Goal: Register for event/course

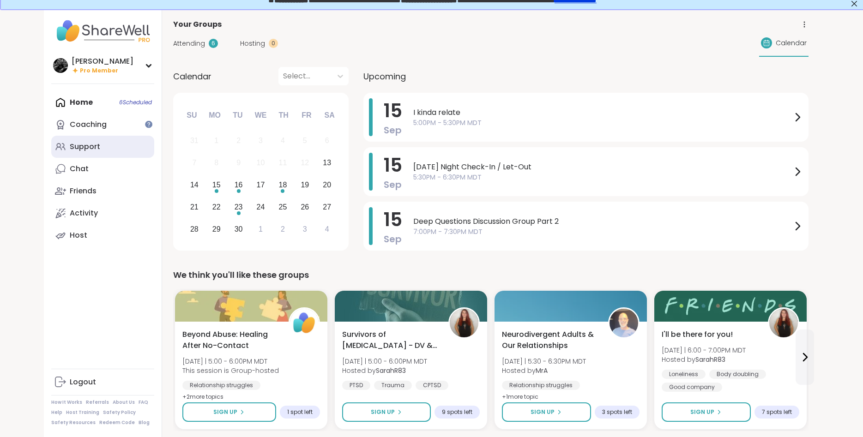
click at [91, 151] on div "Support" at bounding box center [85, 147] width 30 height 10
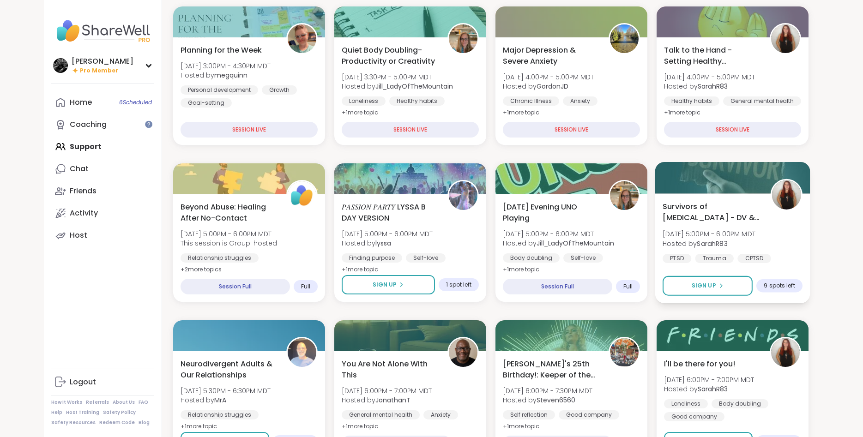
scroll to position [188, 0]
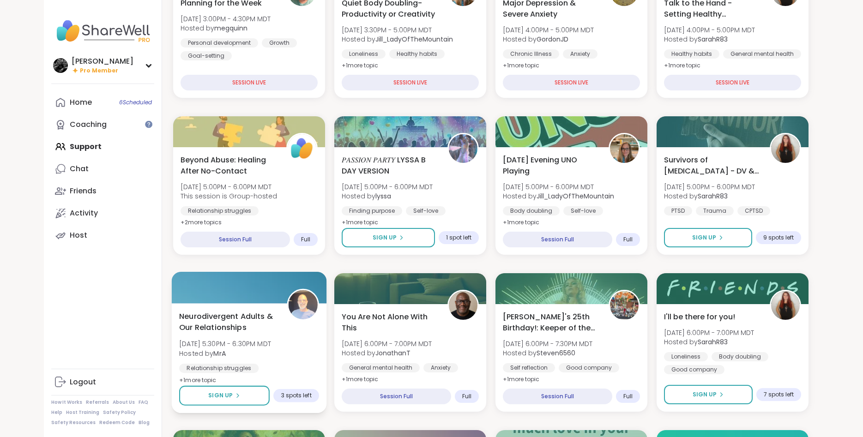
click at [233, 323] on span "Neurodivergent Adults & Our Relationships" at bounding box center [227, 322] width 97 height 23
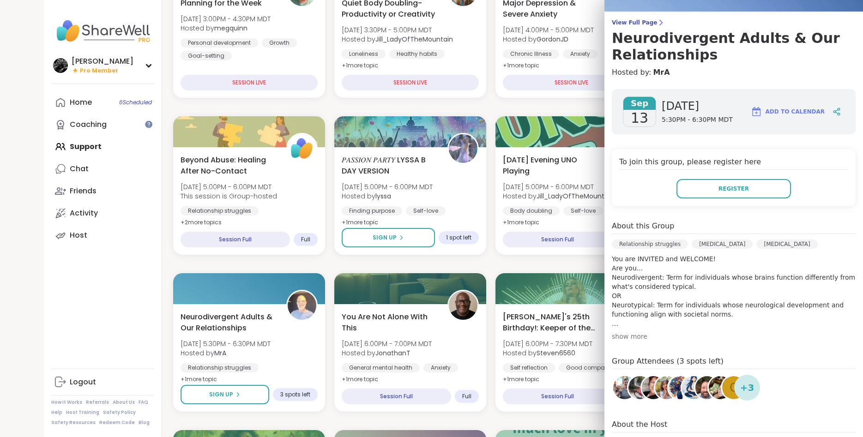
scroll to position [116, 0]
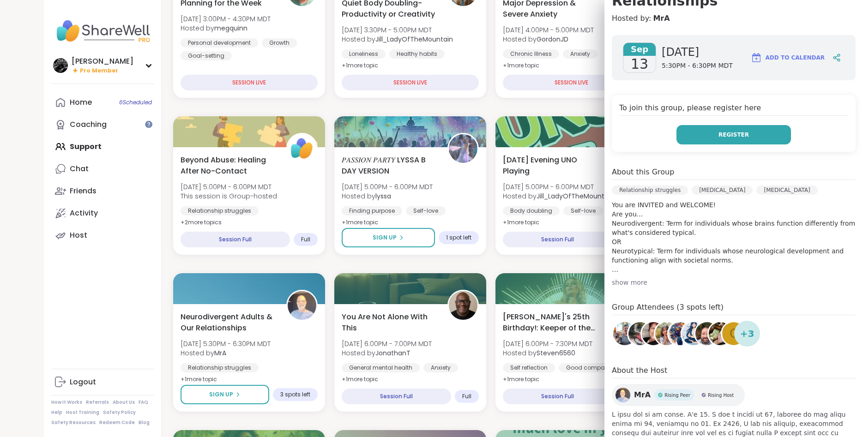
click at [706, 142] on button "Register" at bounding box center [733, 134] width 115 height 19
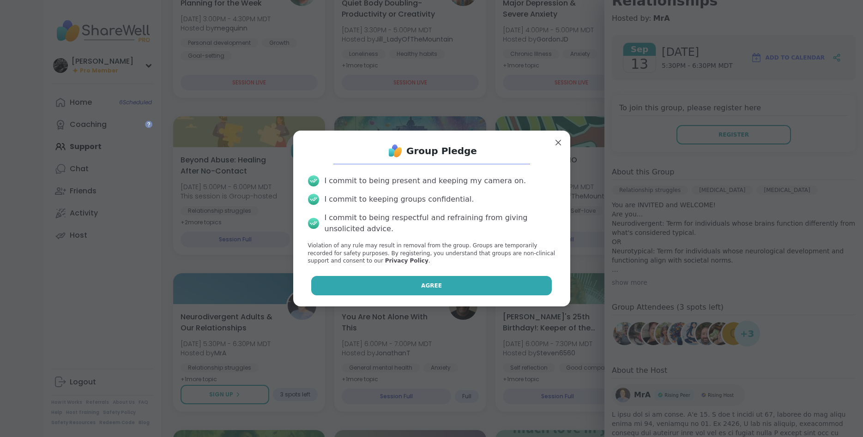
click at [490, 284] on button "Agree" at bounding box center [431, 285] width 241 height 19
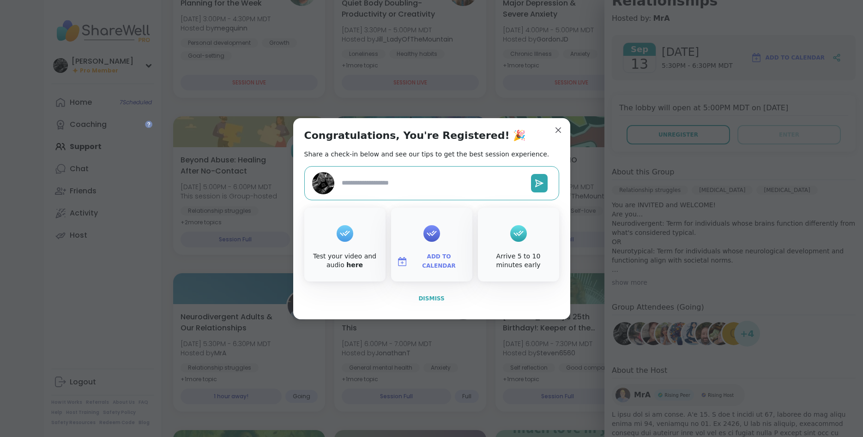
click at [427, 297] on span "Dismiss" at bounding box center [431, 299] width 26 height 6
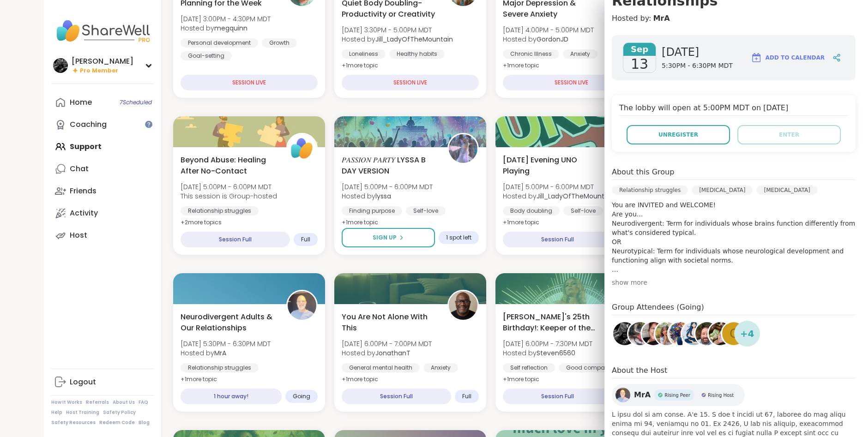
click at [634, 333] on img at bounding box center [639, 333] width 23 height 23
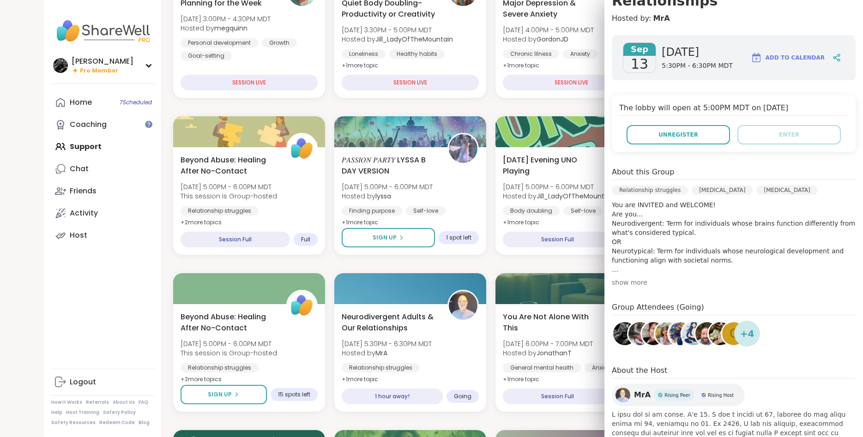
click at [139, 313] on div "Alan_N Pro Member Profile Membership Settings Help Home 7 Scheduled Coaching Su…" at bounding box center [103, 218] width 118 height 437
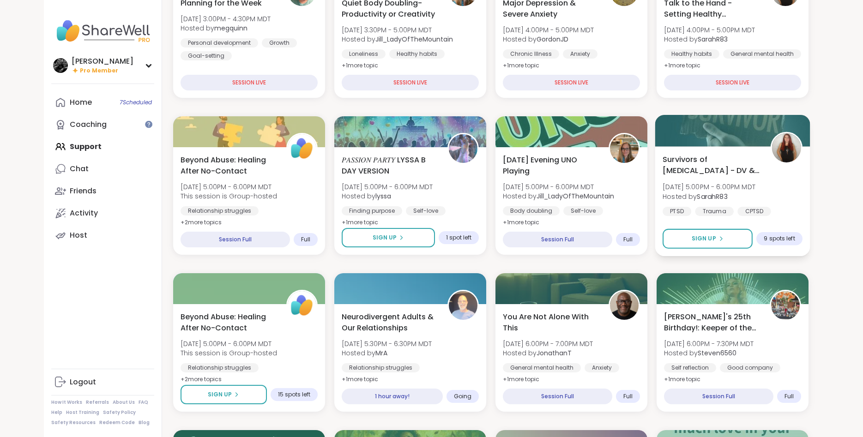
click at [769, 169] on div "Survivors of Physical Abuse - DV & Others Sat, Sep 13 | 5:00PM - 6:00PM MDT Hos…" at bounding box center [733, 185] width 140 height 62
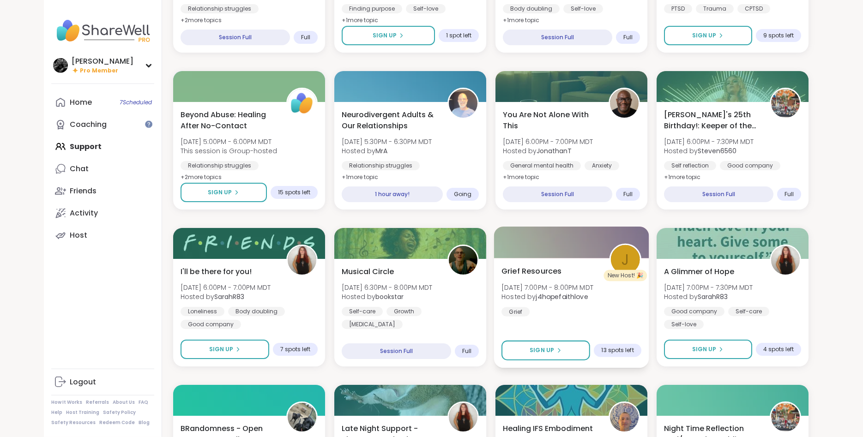
scroll to position [471, 0]
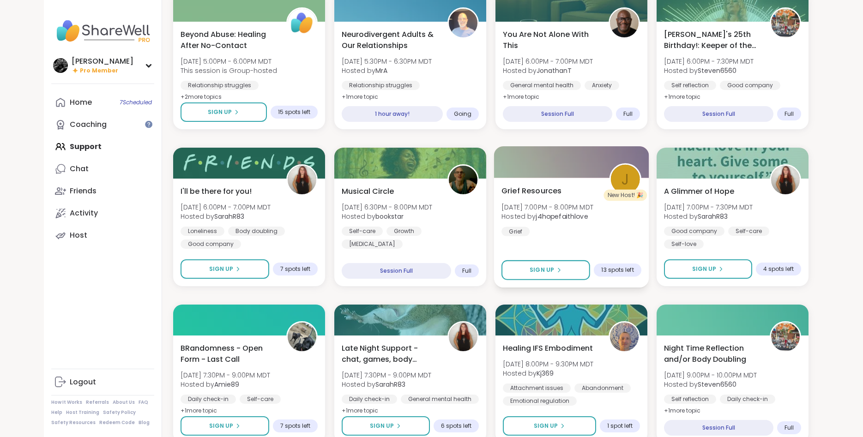
click at [612, 244] on div "Grief Resources Sat, Sep 13 | 7:00PM - 8:00PM MDT Hosted by j4hopefaithlove Gri…" at bounding box center [571, 233] width 155 height 110
click at [95, 148] on div "Home 7 Scheduled Coaching Support Chat Friends Activity Host" at bounding box center [102, 168] width 103 height 155
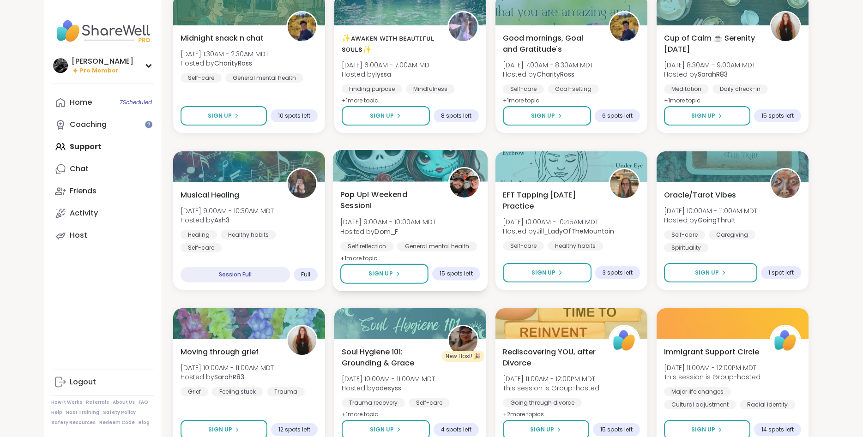
scroll to position [1143, 0]
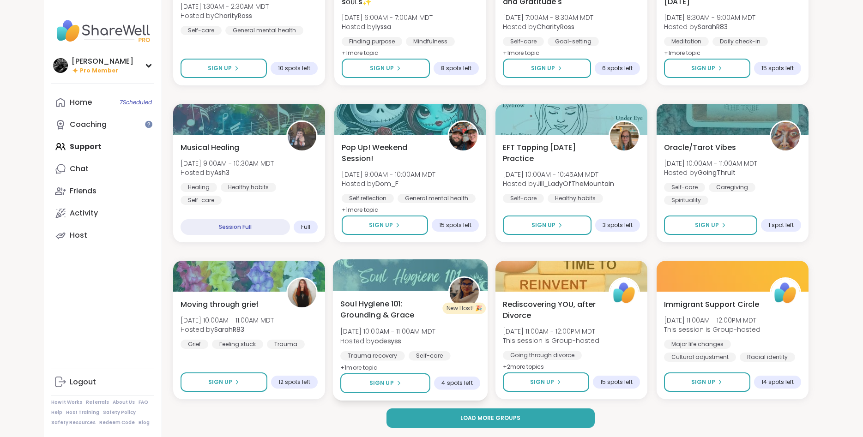
click at [459, 294] on img at bounding box center [463, 292] width 29 height 29
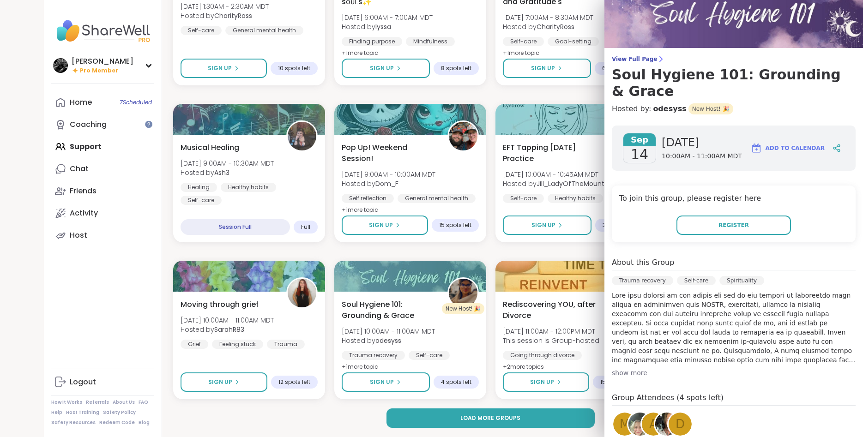
scroll to position [24, 0]
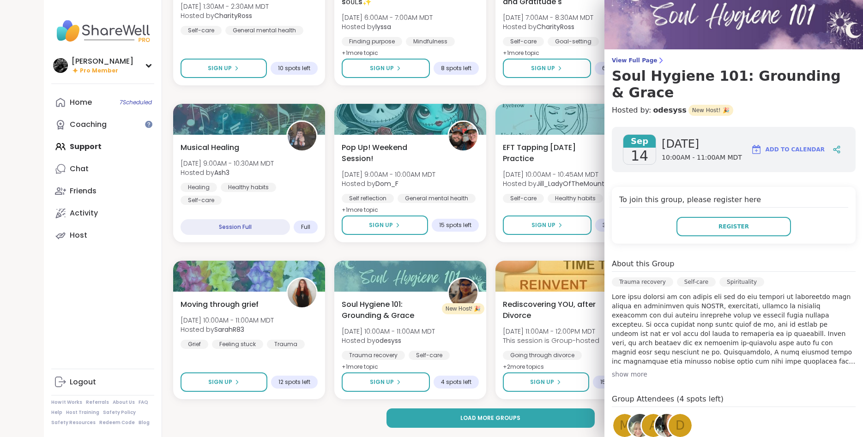
click at [665, 414] on img at bounding box center [666, 425] width 23 height 23
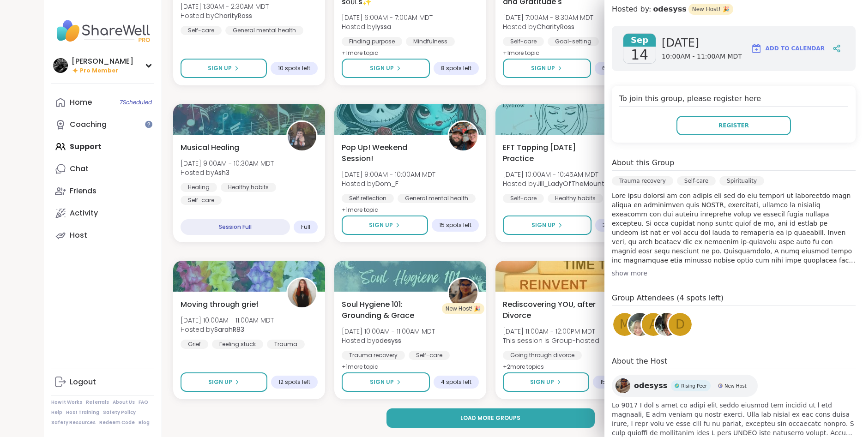
scroll to position [141, 0]
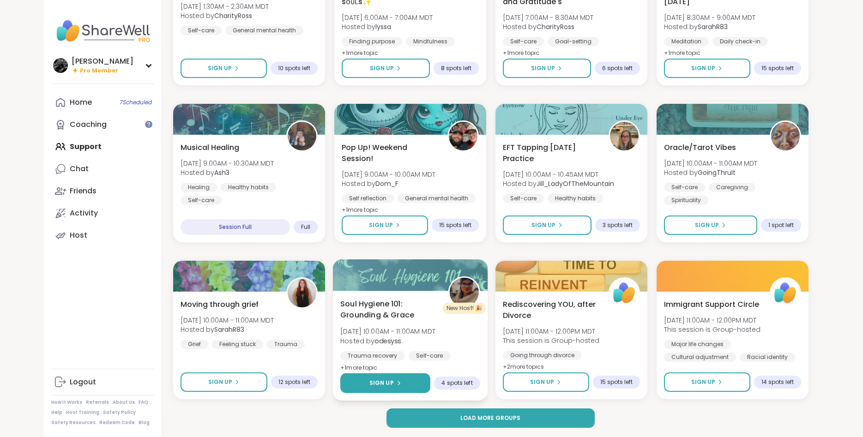
click at [388, 385] on span "Sign Up" at bounding box center [381, 383] width 24 height 8
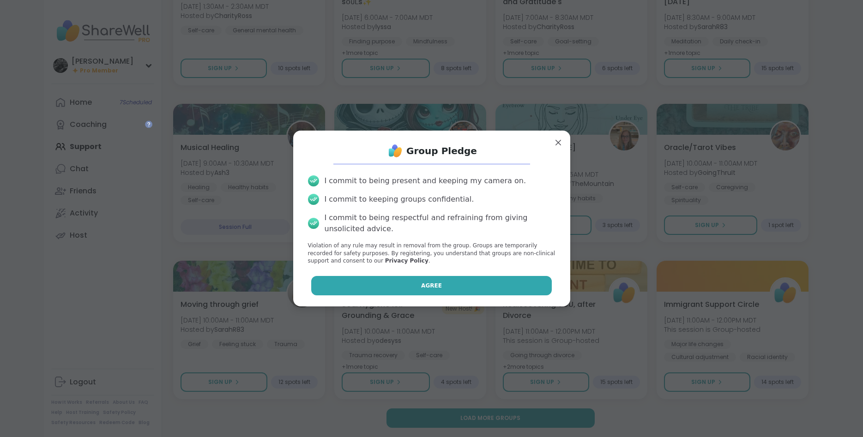
click at [435, 292] on button "Agree" at bounding box center [431, 285] width 241 height 19
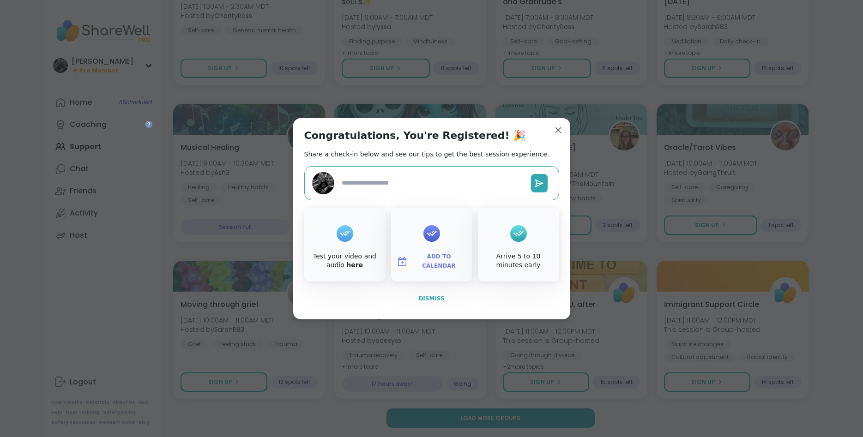
click at [434, 297] on span "Dismiss" at bounding box center [431, 299] width 26 height 6
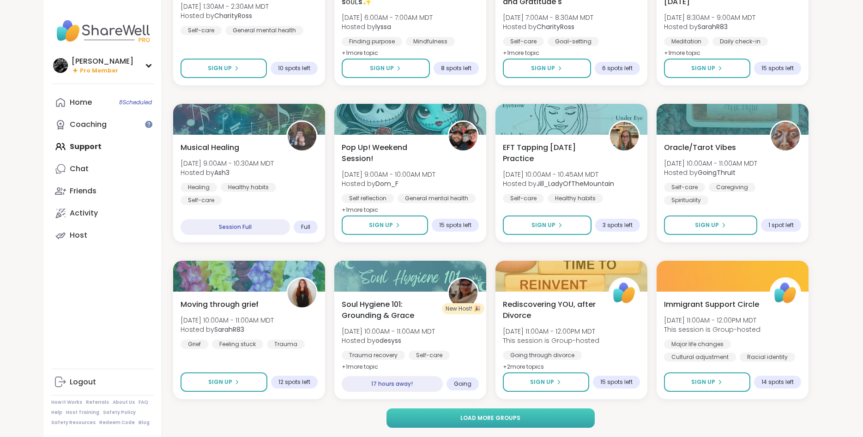
click at [472, 417] on span "Load more groups" at bounding box center [490, 418] width 60 height 8
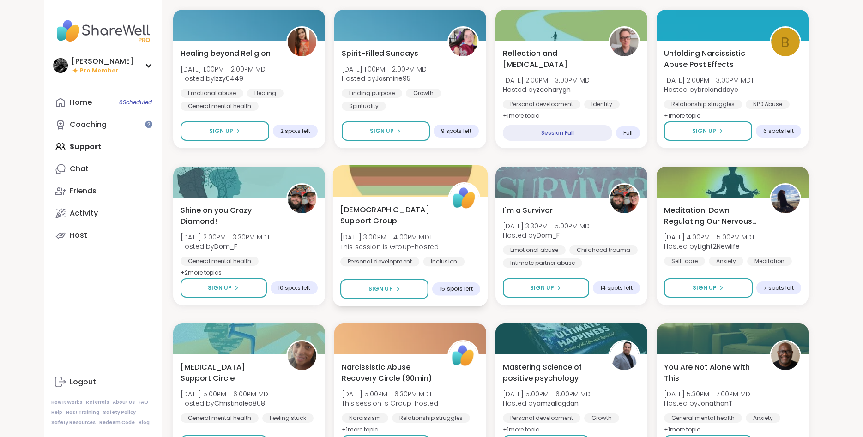
scroll to position [1896, 0]
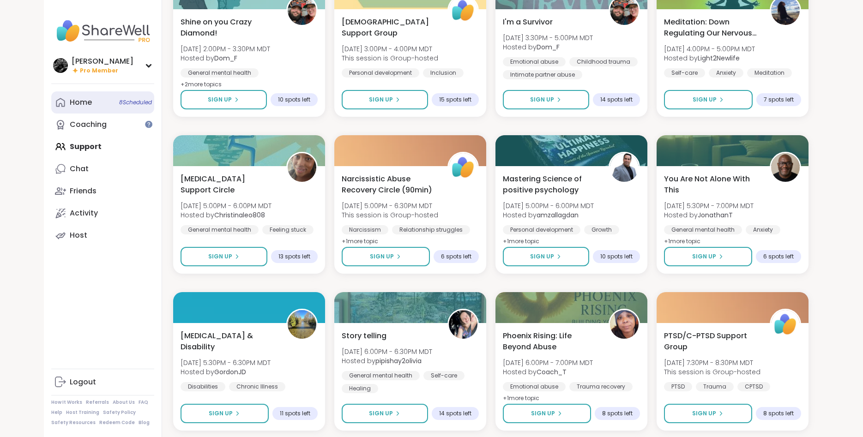
click at [92, 112] on link "Home 8 Scheduled" at bounding box center [102, 102] width 103 height 22
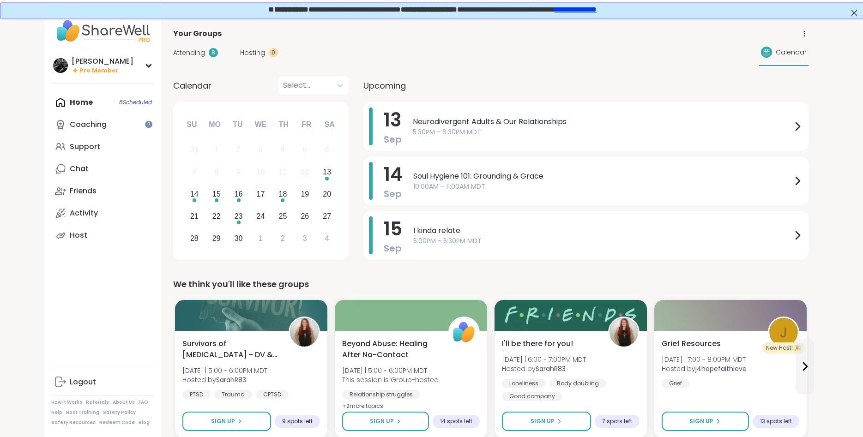
click at [100, 309] on div "Alan_N Pro Member Profile Membership Settings Help Home 8 Scheduled Coaching Su…" at bounding box center [103, 218] width 118 height 437
click at [283, 362] on div "Survivors of Physical Abuse - DV & Others Sat 9/13 | 5:00 - 6:00PM MDT Hosted b…" at bounding box center [251, 369] width 140 height 62
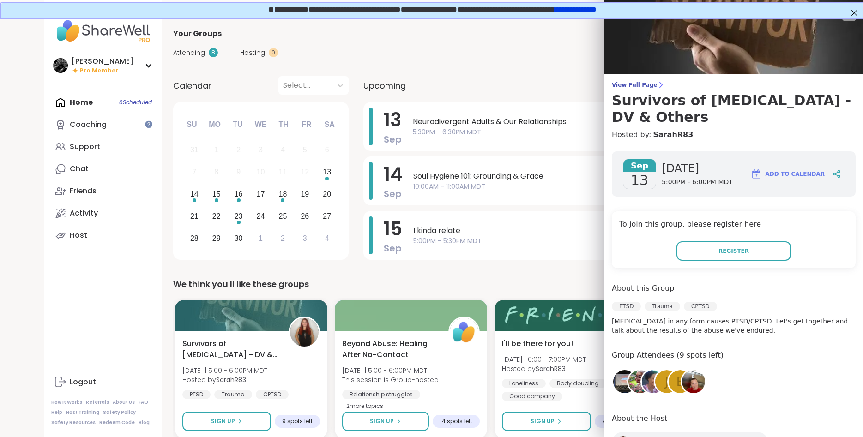
click at [478, 285] on div "We think you'll like these groups" at bounding box center [490, 284] width 635 height 13
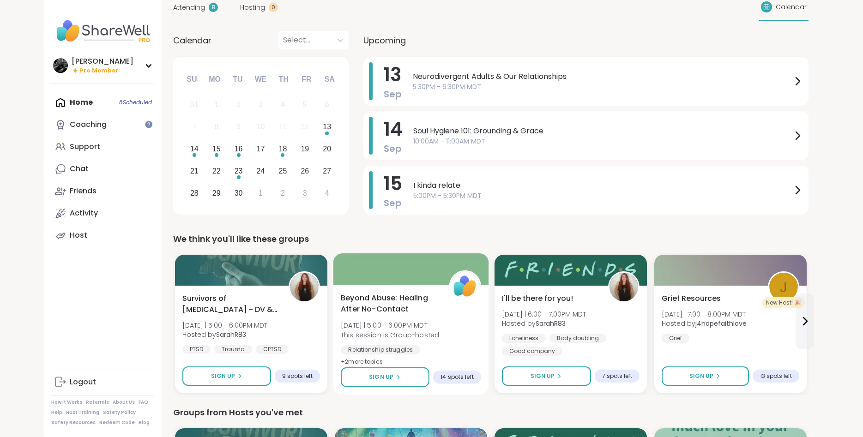
scroll to position [47, 0]
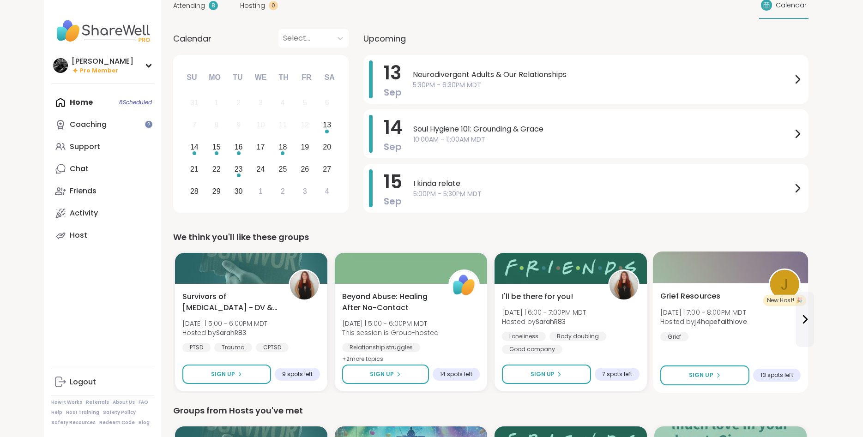
click at [763, 331] on div "Grief Resources Sat 9/13 | 7:00 - 8:00PM MDT Hosted by j4hopefaithlove Grief" at bounding box center [730, 316] width 140 height 51
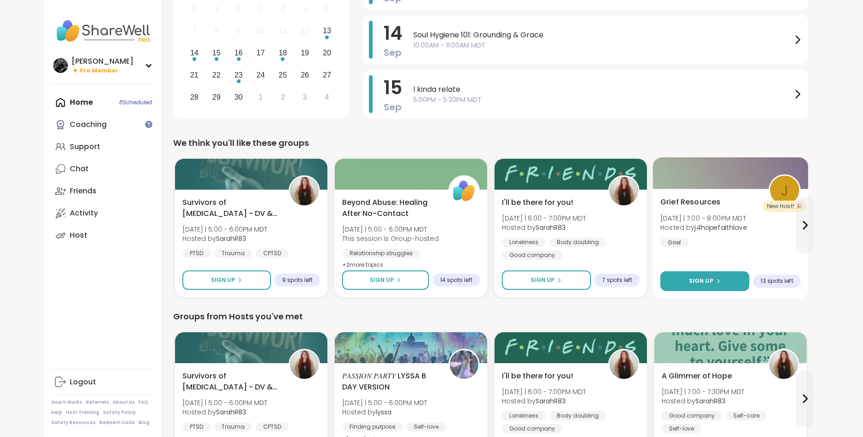
scroll to position [188, 0]
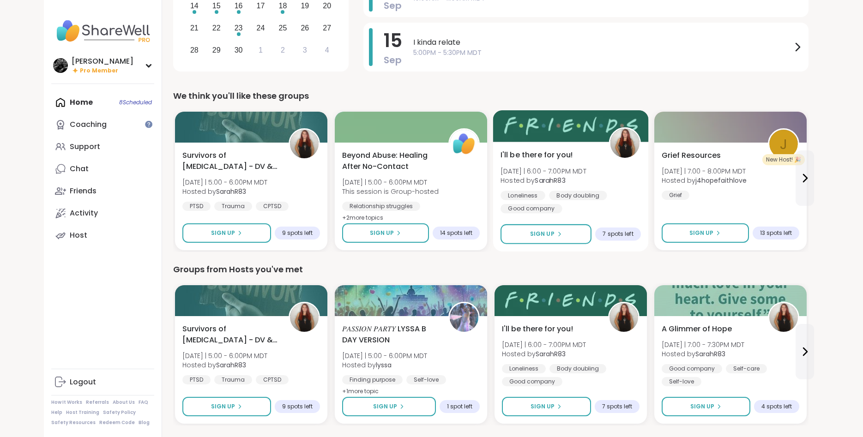
click at [620, 187] on div "I'll be there for you! Sat 9/13 | 6:00 - 7:00PM MDT Hosted by SarahR83 Loneline…" at bounding box center [571, 182] width 140 height 64
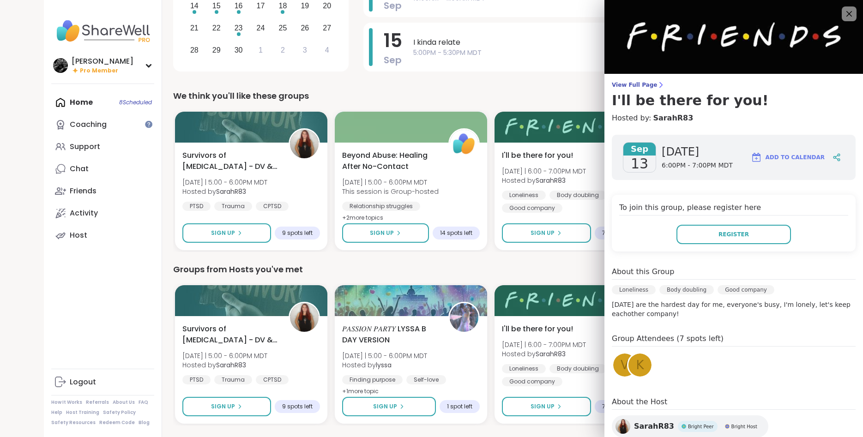
click at [551, 265] on div "Groups from Hosts you've met" at bounding box center [490, 269] width 635 height 13
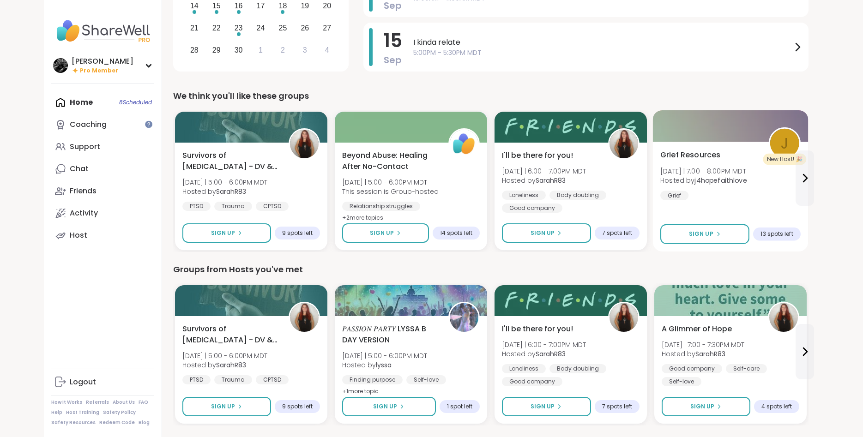
click at [742, 203] on div "Grief Resources Sat 9/13 | 7:00 - 8:00PM MDT Hosted by j4hopefaithlove Grief Si…" at bounding box center [730, 197] width 156 height 110
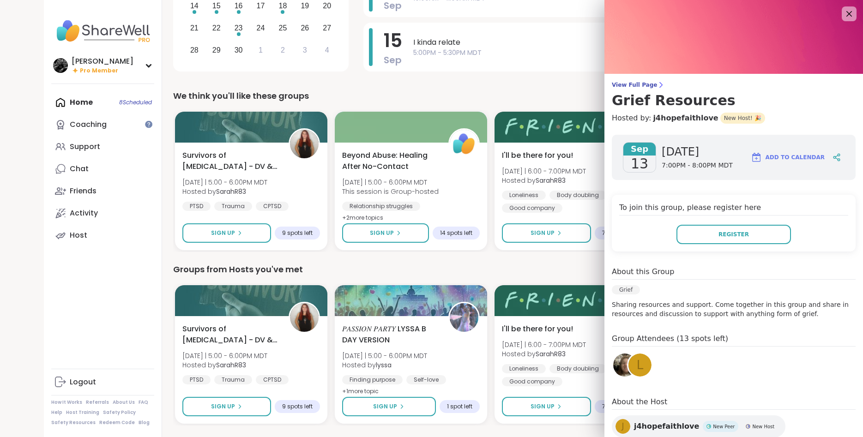
click at [564, 270] on div "Groups from Hosts you've met" at bounding box center [490, 269] width 635 height 13
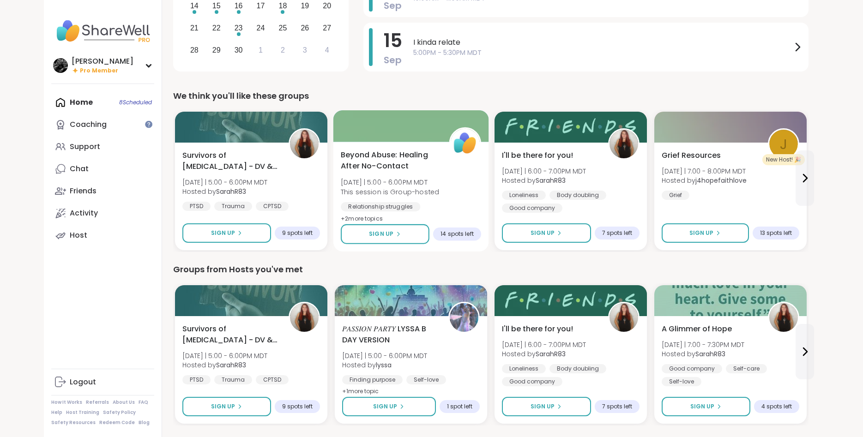
click at [447, 172] on div "Beyond Abuse: Healing After No-Contact Sat 9/13 | 5:00 - 6:00PM MDT This sessio…" at bounding box center [411, 187] width 140 height 75
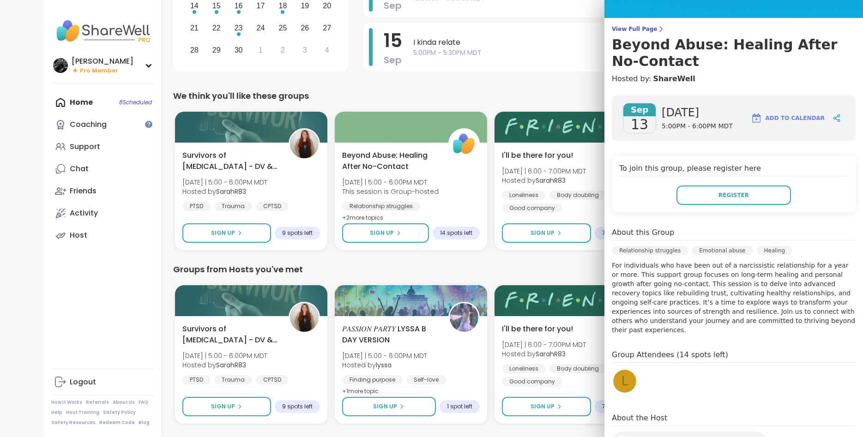
scroll to position [108, 0]
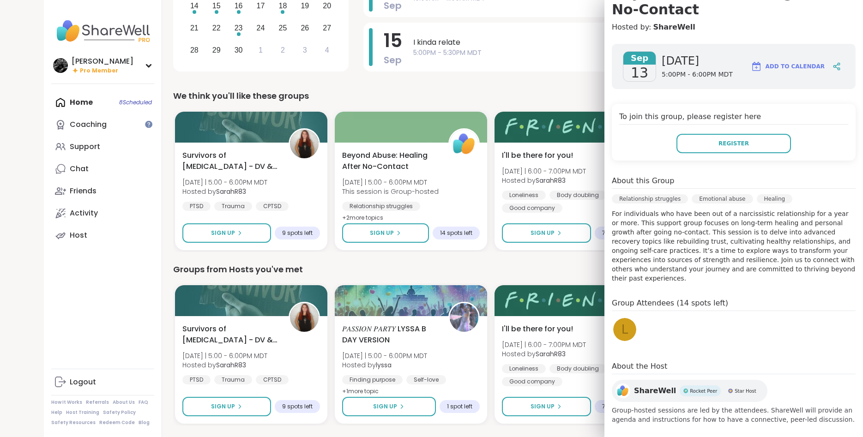
click at [484, 93] on div "We think you'll like these groups" at bounding box center [490, 96] width 635 height 13
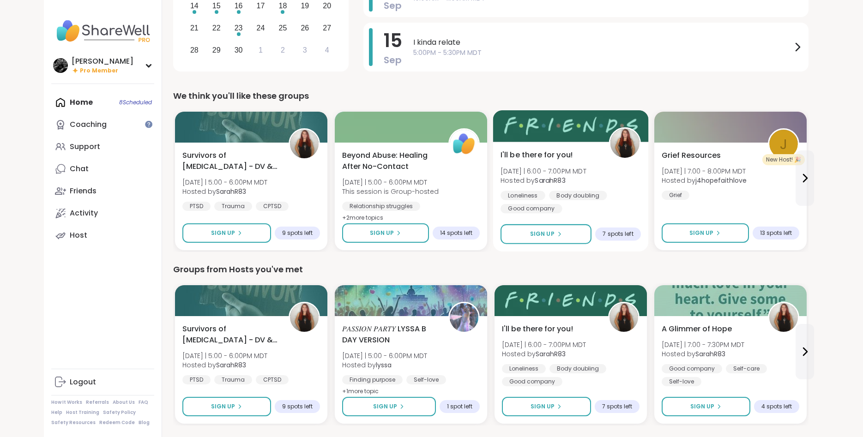
click at [552, 164] on div "I'll be there for you! Sat 9/13 | 6:00 - 7:00PM MDT Hosted by SarahR83 Loneline…" at bounding box center [571, 182] width 140 height 64
click at [388, 94] on div "We think you'll like these groups" at bounding box center [490, 96] width 635 height 13
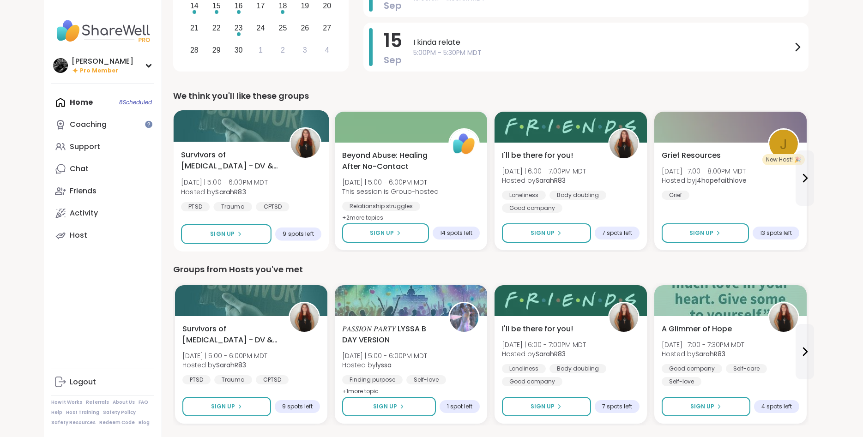
click at [303, 174] on div "Survivors of Physical Abuse - DV & Others Sat 9/13 | 5:00 - 6:00PM MDT Hosted b…" at bounding box center [251, 181] width 140 height 62
click at [355, 270] on div "Groups from Hosts you've met" at bounding box center [490, 269] width 635 height 13
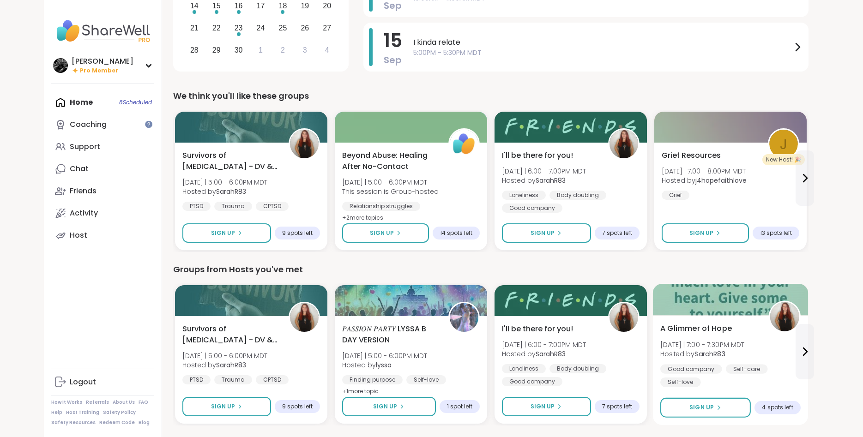
click at [730, 347] on span "[DATE] | 7:00 - 7:30PM MDT" at bounding box center [702, 344] width 84 height 9
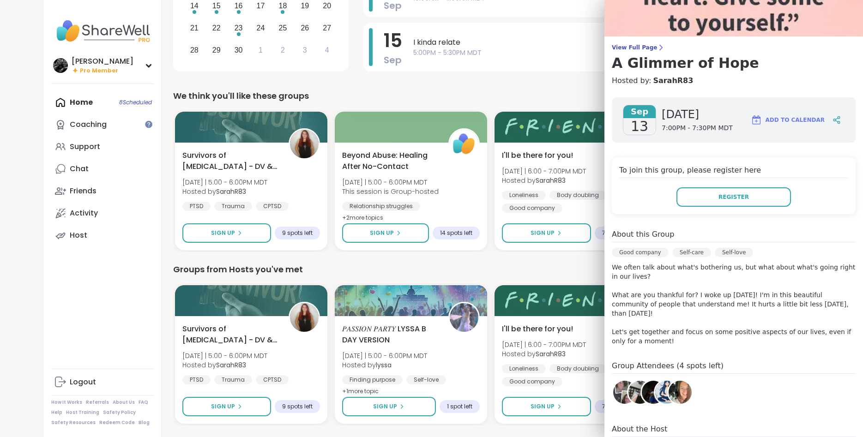
scroll to position [58, 0]
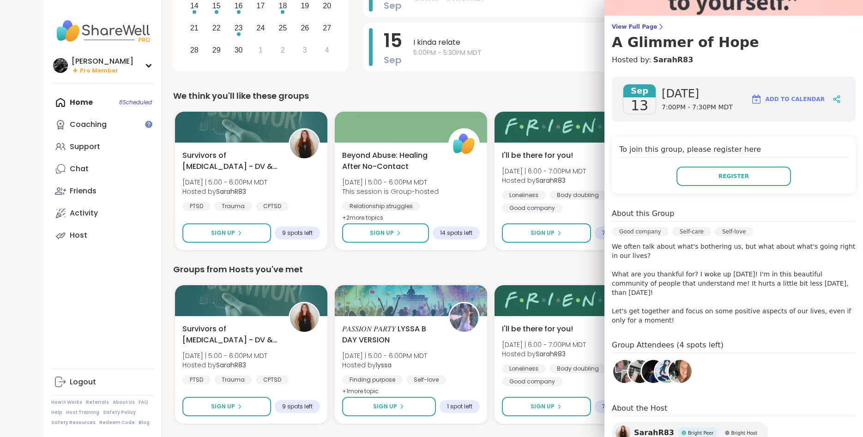
click at [622, 368] on img at bounding box center [624, 371] width 23 height 23
click at [636, 363] on img at bounding box center [639, 371] width 23 height 23
click at [645, 362] on img at bounding box center [653, 371] width 23 height 23
click at [133, 278] on div "Alan_N Pro Member Profile Membership Settings Help Home 8 Scheduled Coaching Su…" at bounding box center [103, 218] width 118 height 437
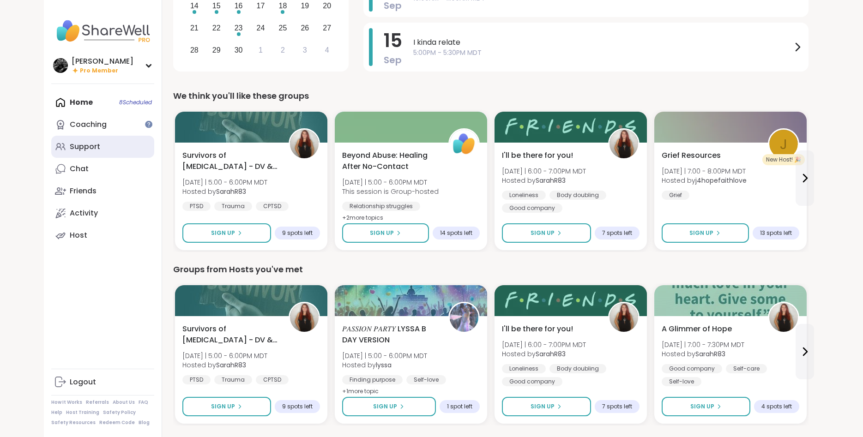
click at [92, 151] on div "Support" at bounding box center [85, 147] width 30 height 10
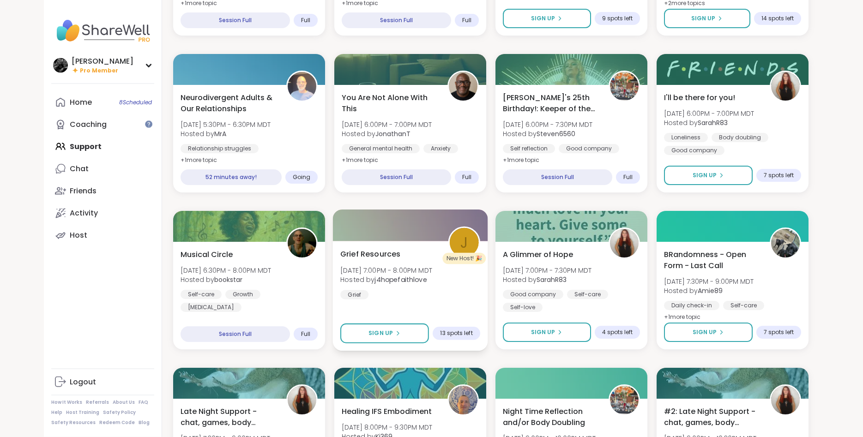
scroll to position [424, 0]
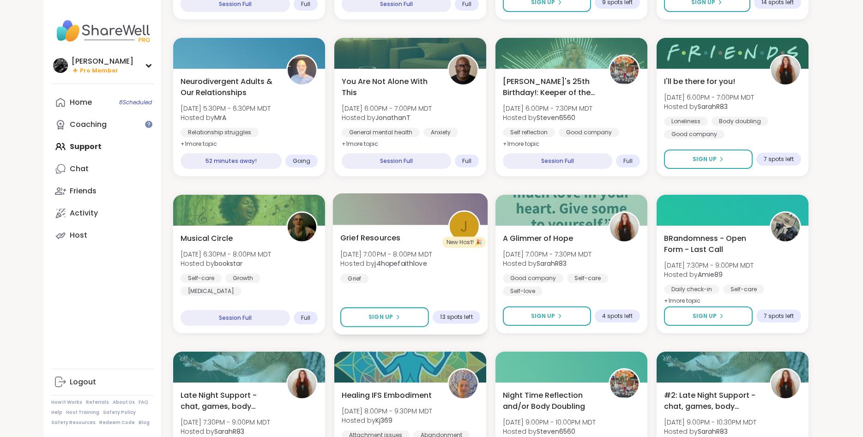
click at [410, 277] on div "Grief Resources Sat, Sep 13 | 7:00PM - 8:00PM MDT Hosted by j4hopefaithlove Gri…" at bounding box center [410, 257] width 140 height 51
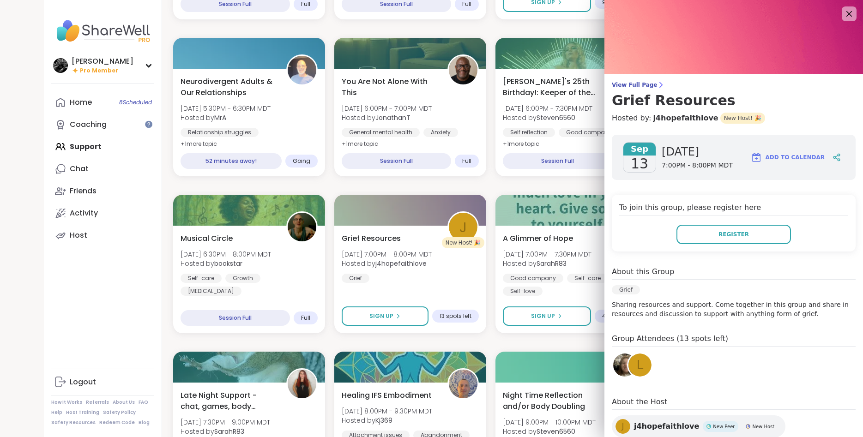
click at [646, 368] on div "l" at bounding box center [639, 365] width 23 height 23
click at [166, 251] on div "Upcoming Support Groups CREATE A SUPPORT GROUP Search Filter All Growth Mental …" at bounding box center [491, 370] width 658 height 1554
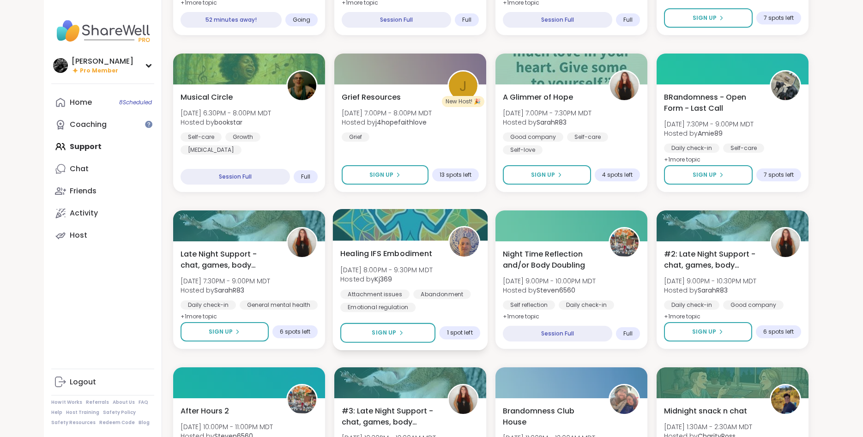
scroll to position [754, 0]
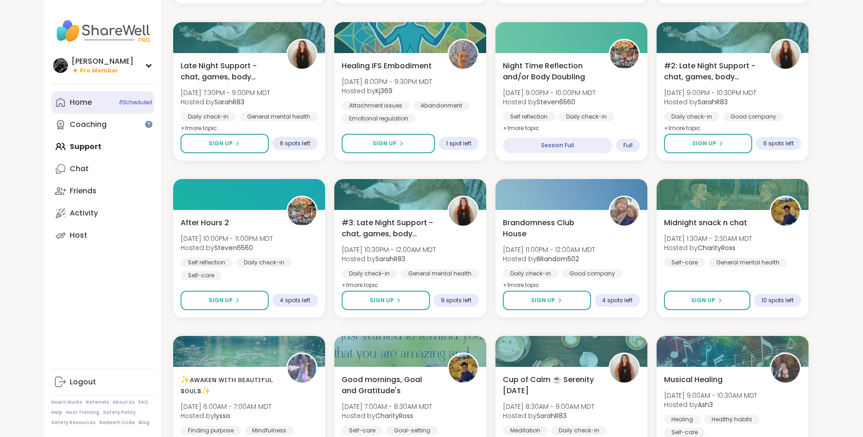
click at [95, 113] on link "Home 8 Scheduled" at bounding box center [102, 102] width 103 height 22
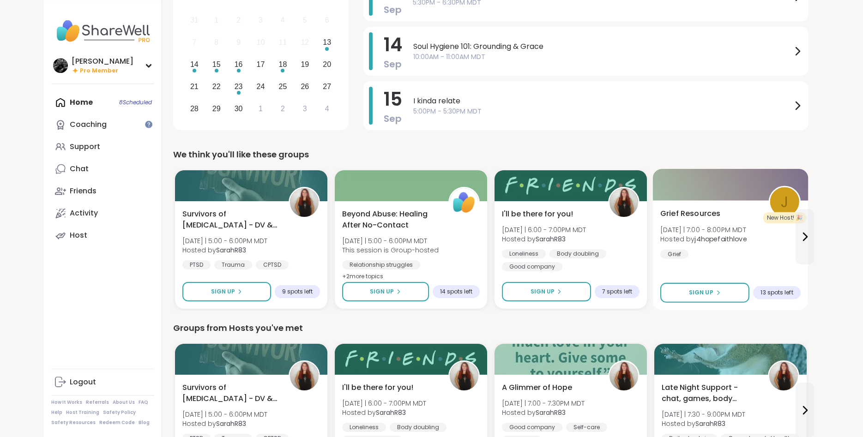
scroll to position [188, 0]
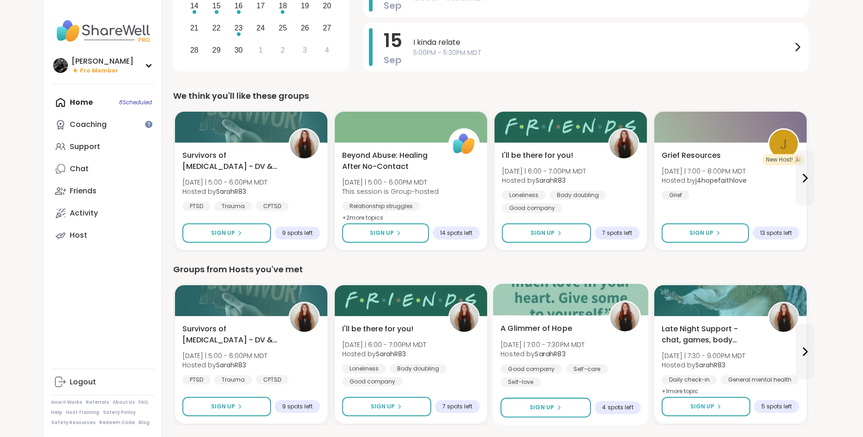
click at [606, 348] on div "A Glimmer of Hope Sat 9/13 | 7:00 - 7:30PM MDT Hosted by SarahR83 Good company …" at bounding box center [571, 355] width 140 height 64
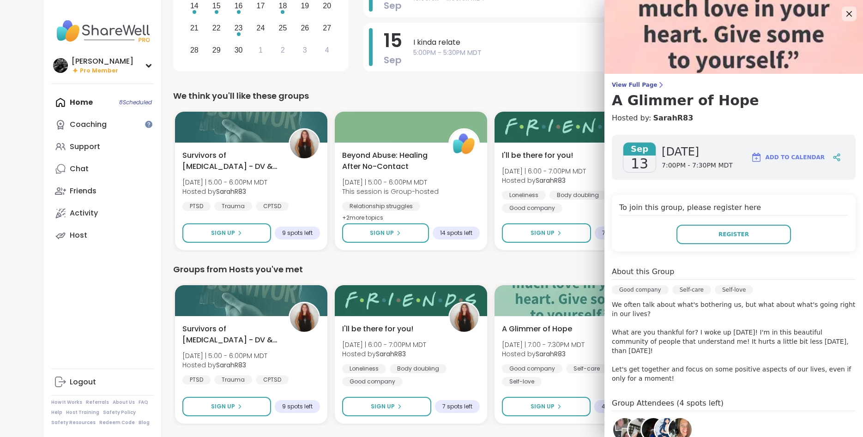
click at [587, 273] on div "Groups from Hosts you've met" at bounding box center [490, 269] width 635 height 13
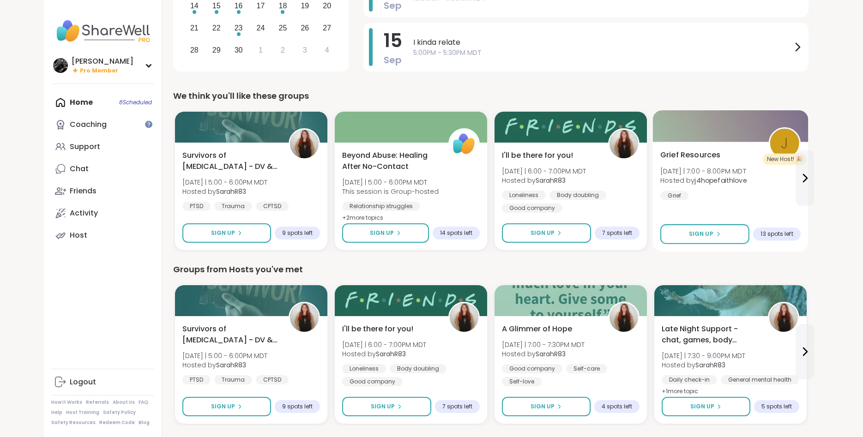
click at [721, 196] on div "Grief Resources Sat 9/13 | 7:00 - 8:00PM MDT Hosted by j4hopefaithlove Grief" at bounding box center [730, 175] width 140 height 51
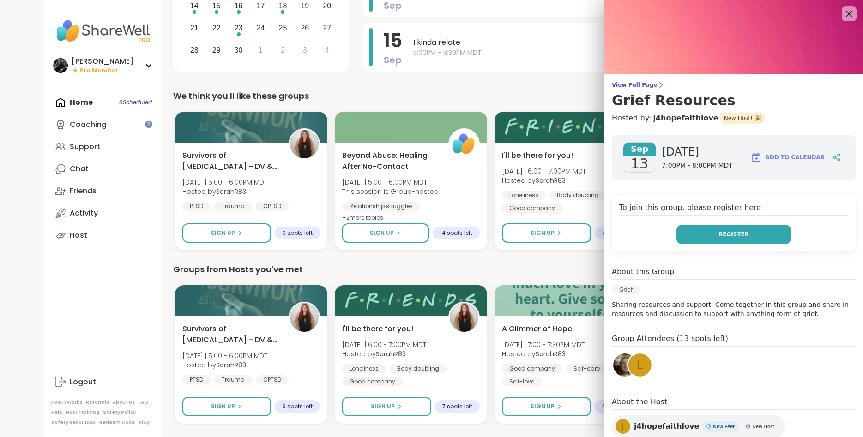
click at [716, 230] on button "Register" at bounding box center [733, 234] width 115 height 19
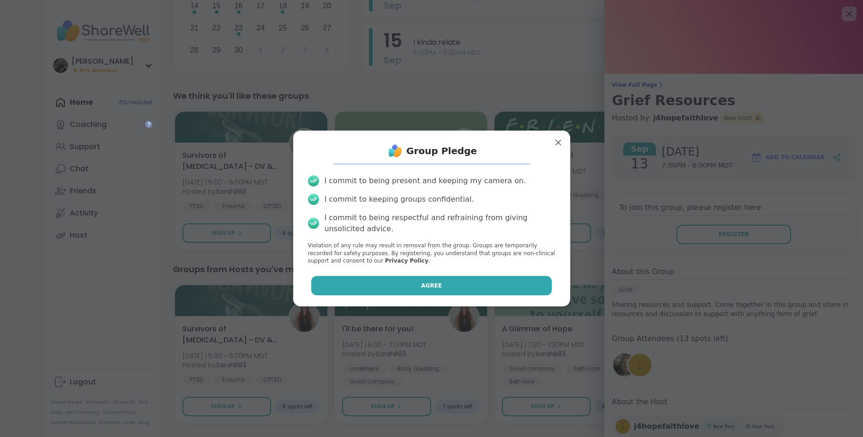
click at [516, 284] on button "Agree" at bounding box center [431, 285] width 241 height 19
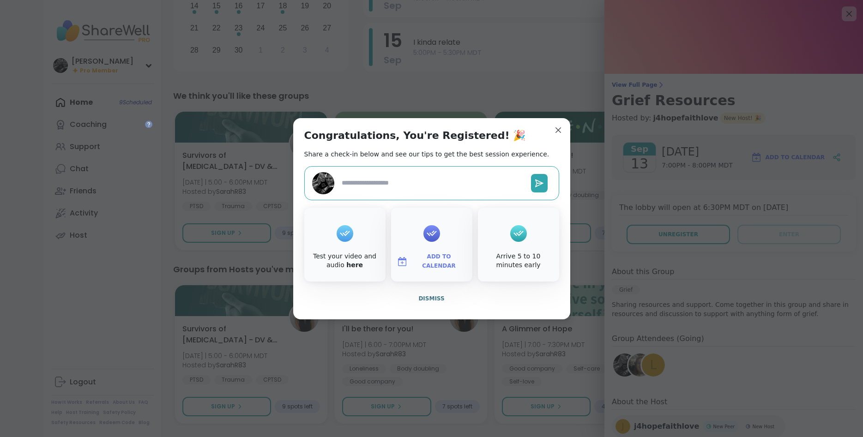
type textarea "*"
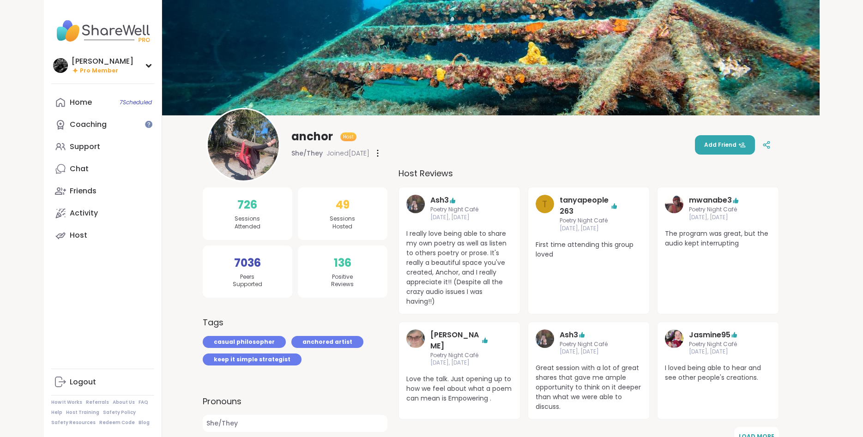
click at [239, 157] on img at bounding box center [243, 144] width 71 height 71
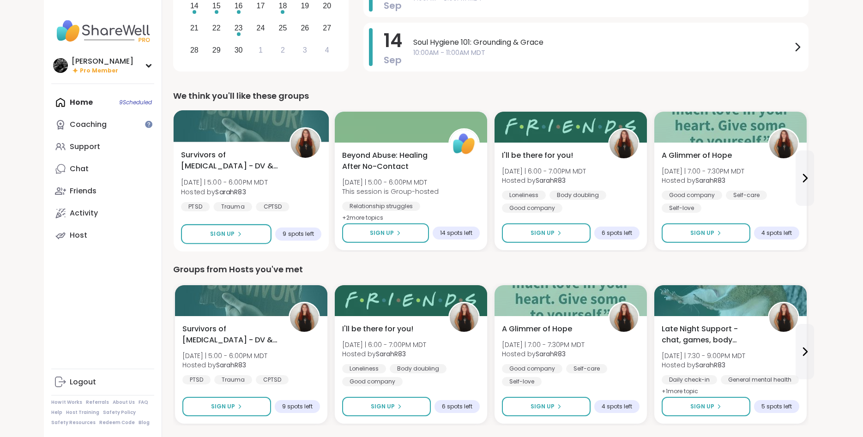
click at [304, 170] on div "Survivors of [MEDICAL_DATA] - DV & Others [DATE] | 5:00 - 6:00PM MDT Hosted by …" at bounding box center [251, 181] width 140 height 62
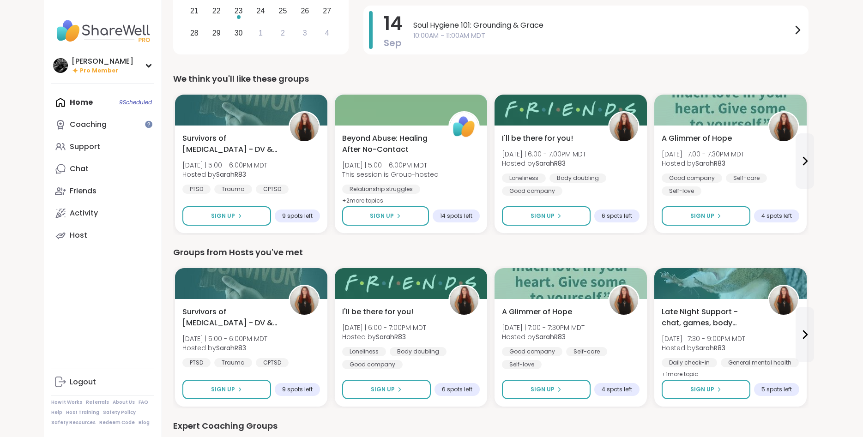
click at [358, 247] on div "Groups from Hosts you've met" at bounding box center [490, 252] width 635 height 13
click at [801, 160] on icon at bounding box center [804, 161] width 11 height 11
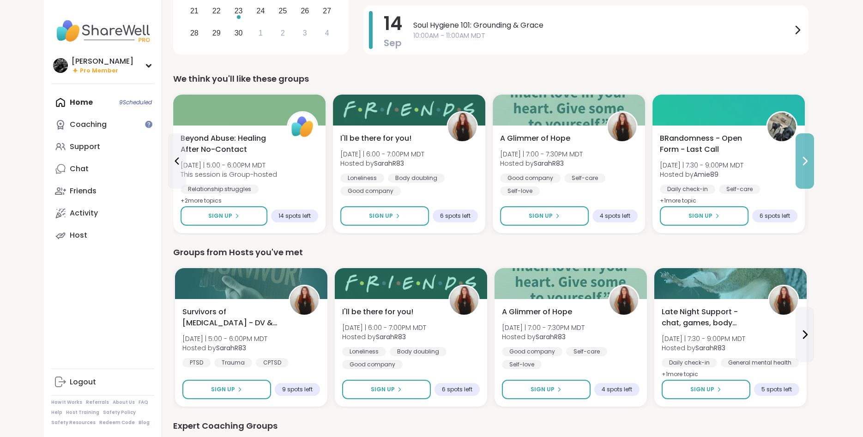
click at [801, 160] on icon at bounding box center [804, 161] width 11 height 11
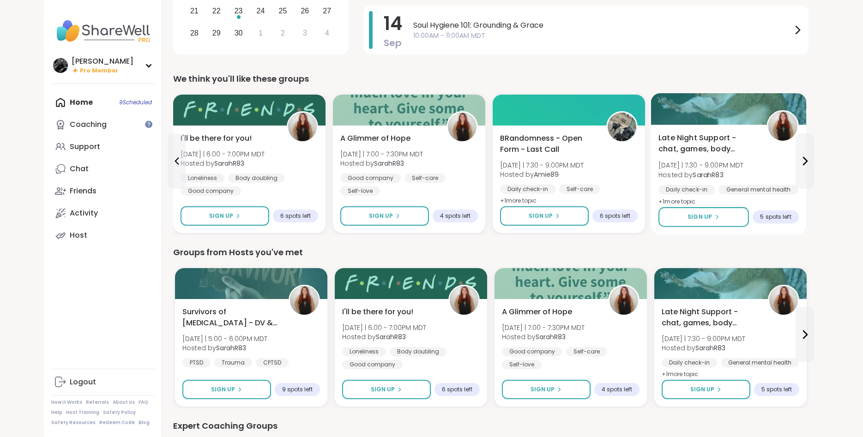
click at [756, 163] on div "Late Night Support - chat, games, body double [DATE] | 7:30 - 9:00PM MDT Hosted…" at bounding box center [728, 170] width 140 height 75
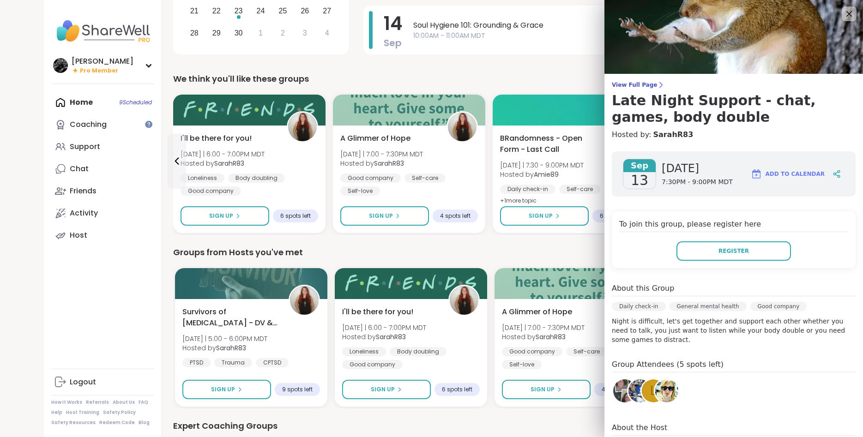
click at [510, 252] on div "Groups from Hosts you've met" at bounding box center [490, 252] width 635 height 13
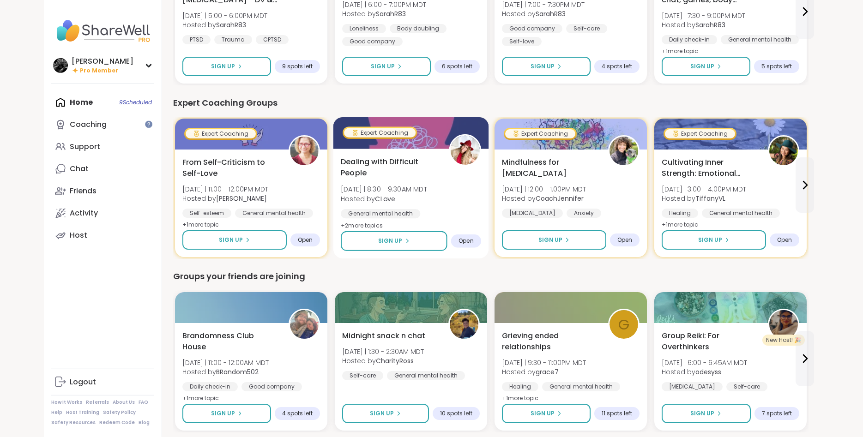
scroll to position [535, 0]
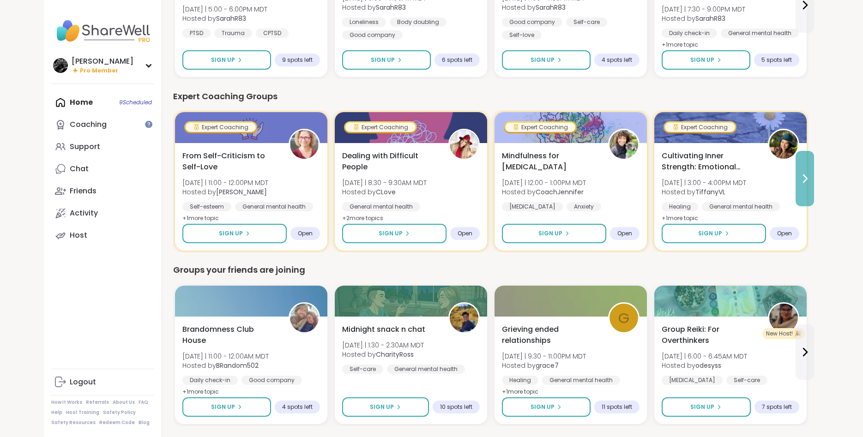
click at [801, 181] on icon at bounding box center [804, 178] width 11 height 11
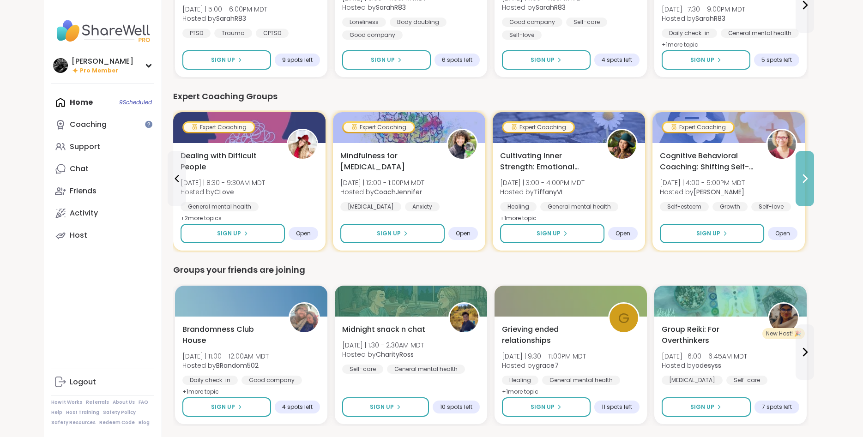
click at [801, 181] on icon at bounding box center [804, 178] width 11 height 11
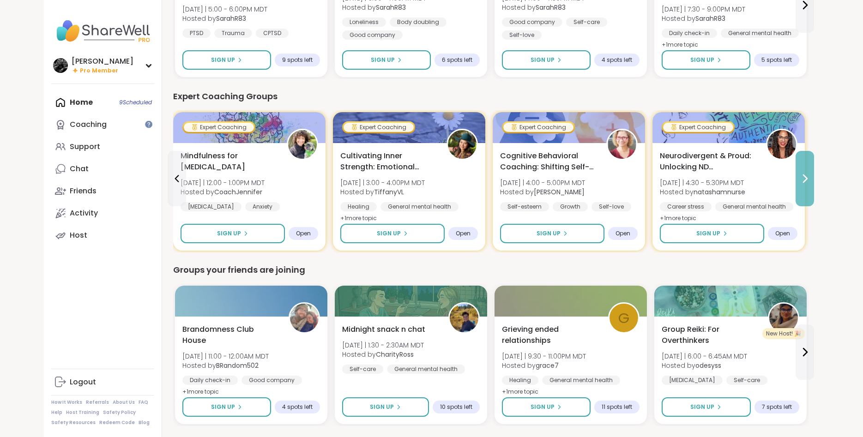
click at [801, 181] on icon at bounding box center [804, 178] width 11 height 11
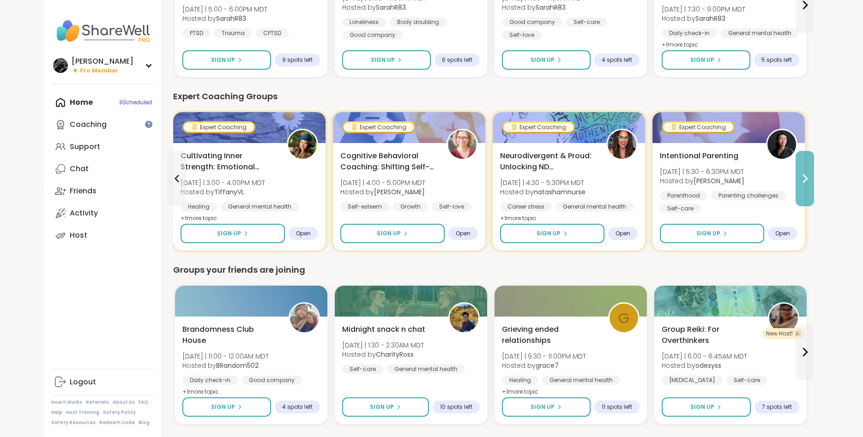
click at [801, 181] on icon at bounding box center [804, 178] width 11 height 11
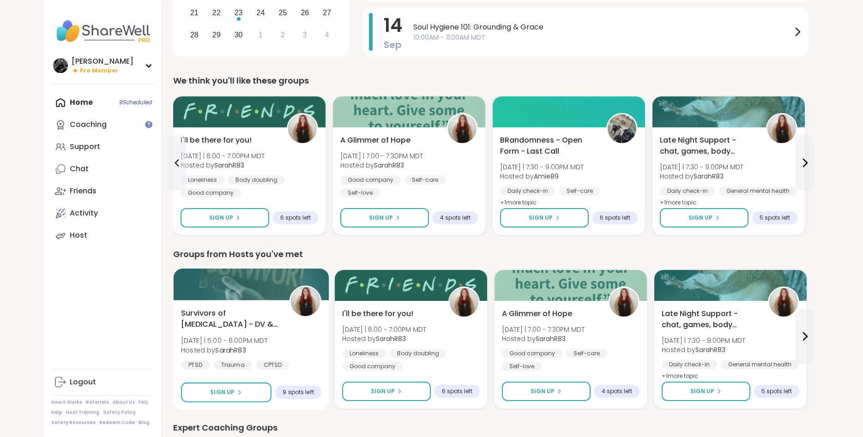
scroll to position [111, 0]
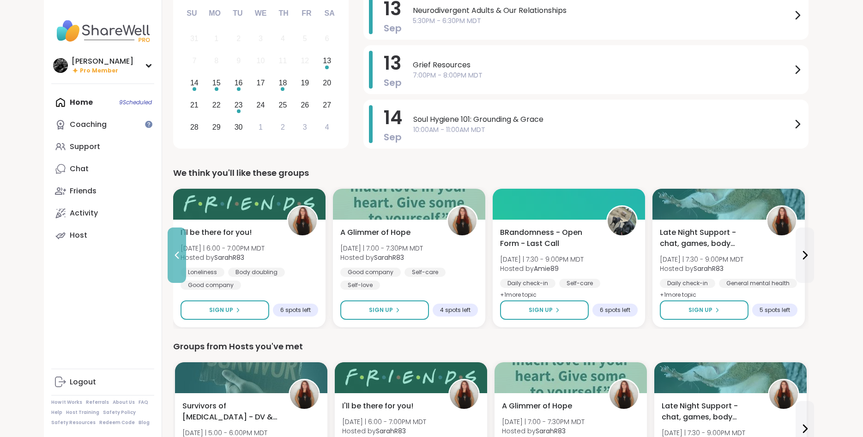
click at [177, 255] on icon at bounding box center [176, 255] width 11 height 11
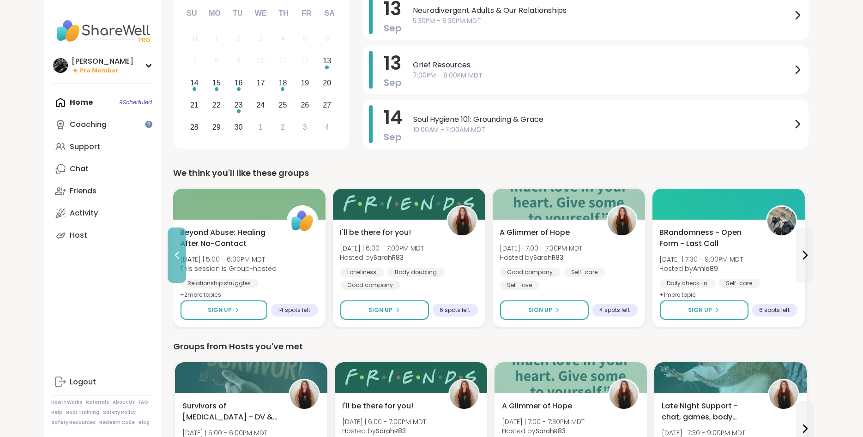
click at [177, 255] on icon at bounding box center [176, 255] width 11 height 11
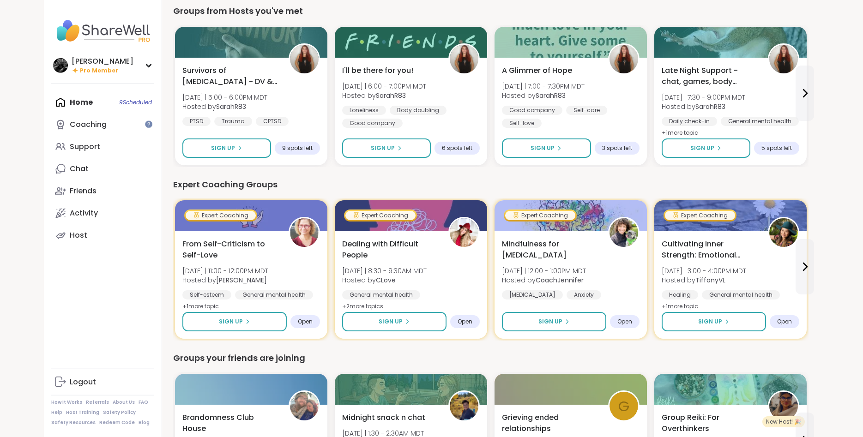
scroll to position [582, 0]
